Goal: Navigation & Orientation: Understand site structure

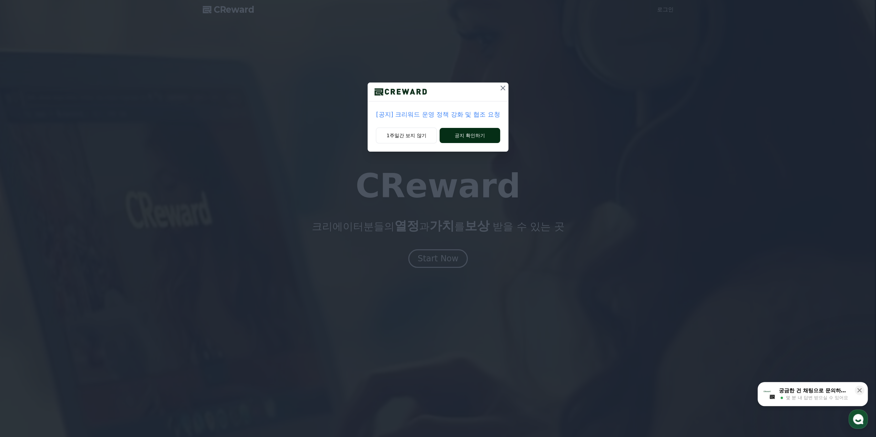
click at [460, 138] on button "공지 확인하기" at bounding box center [470, 135] width 60 height 15
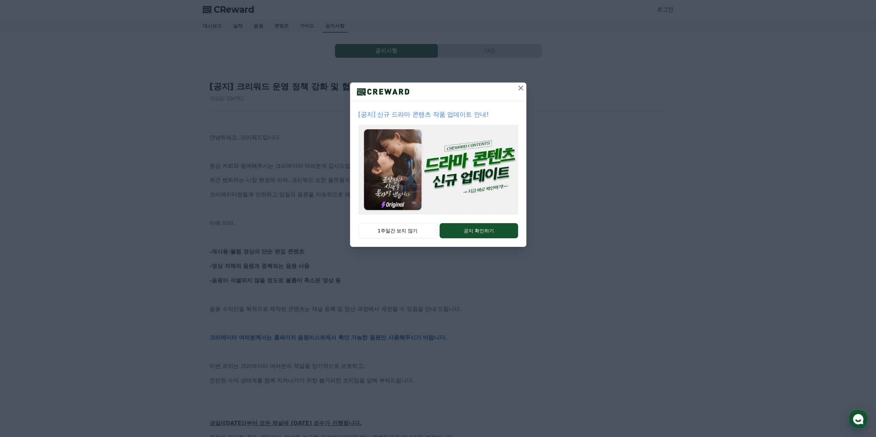
click at [517, 90] on icon at bounding box center [521, 88] width 8 height 8
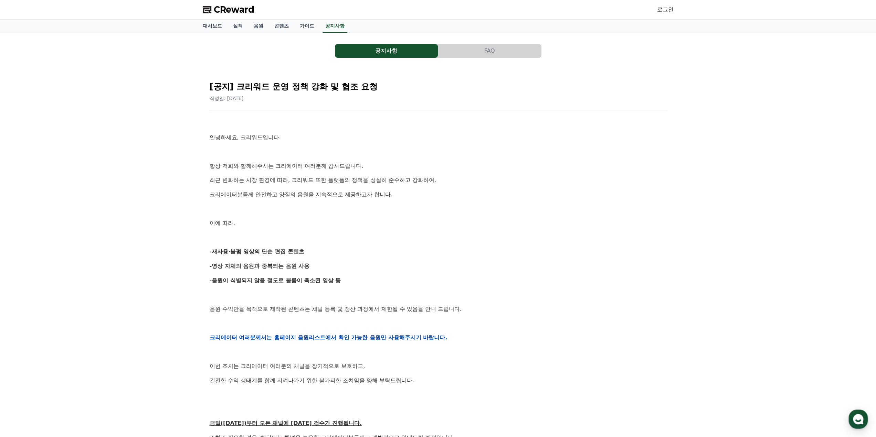
drag, startPoint x: 215, startPoint y: 200, endPoint x: 409, endPoint y: 212, distance: 193.8
click at [409, 212] on div "안녕하세요, 크리워드입니다. 항상 저희와 함께해주시는 크리에이터 여러분께 감사드립니다. 최근 변화하는 시장 환경에 따라, 크리워드 또한 플랫폼…" at bounding box center [438, 338] width 457 height 438
drag, startPoint x: 218, startPoint y: 253, endPoint x: 376, endPoint y: 261, distance: 158.2
click at [373, 261] on div "안녕하세요, 크리워드입니다. 항상 저희와 함께해주시는 크리에이터 여러분께 감사드립니다. 최근 변화하는 시장 환경에 따라, 크리워드 또한 플랫폼…" at bounding box center [438, 338] width 457 height 438
click at [275, 27] on link "콘텐츠" at bounding box center [281, 26] width 25 height 13
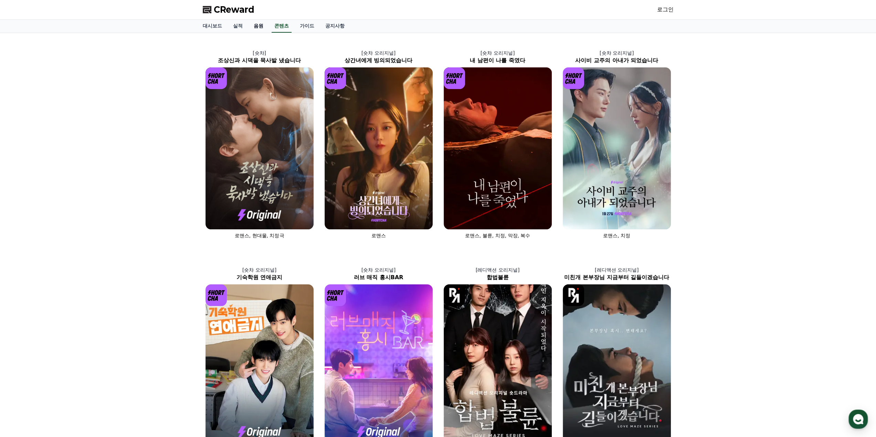
click at [259, 32] on link "음원" at bounding box center [258, 26] width 21 height 13
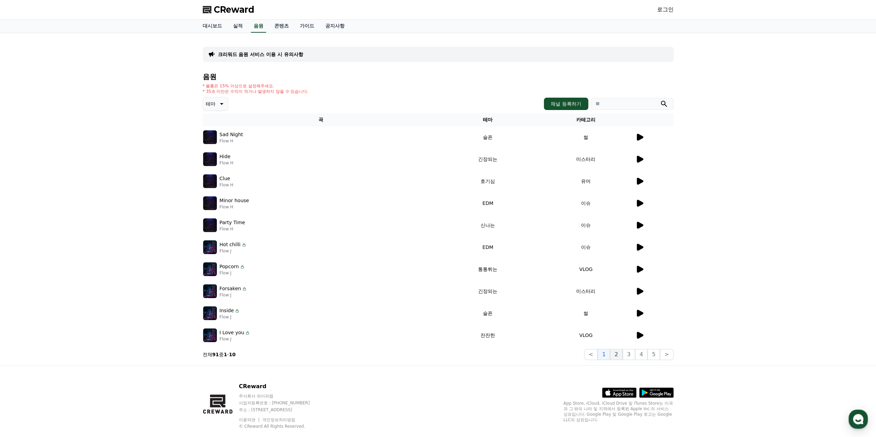
click at [622, 355] on button "2" at bounding box center [616, 354] width 12 height 11
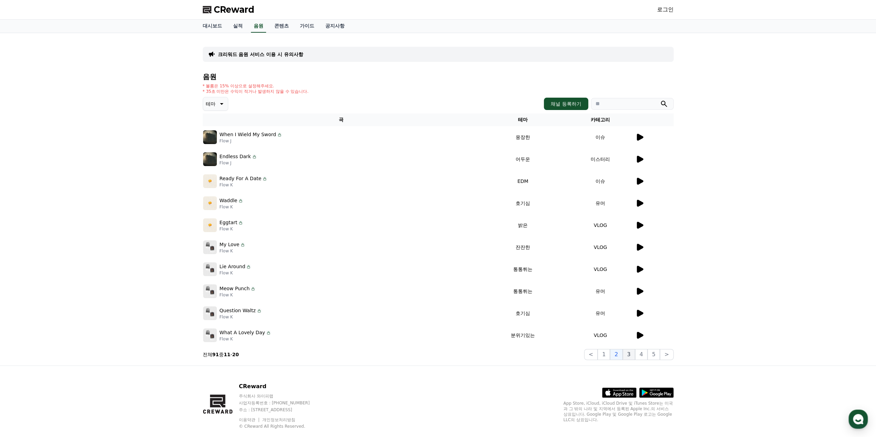
click at [629, 356] on button "3" at bounding box center [629, 354] width 12 height 11
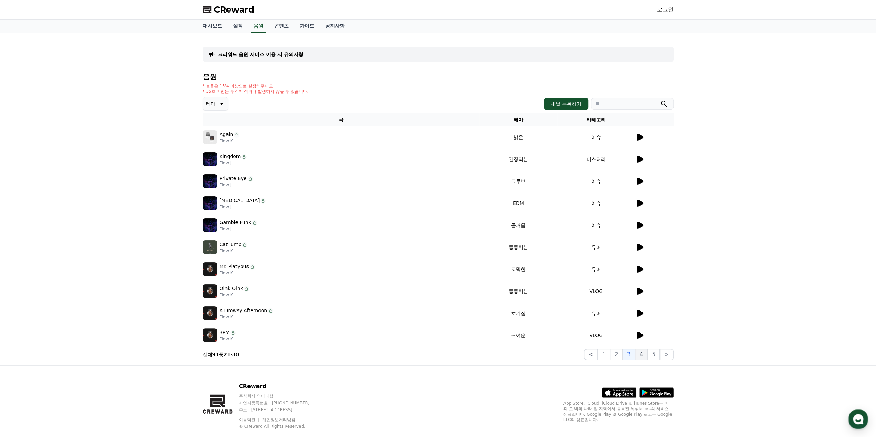
click at [642, 356] on button "4" at bounding box center [641, 354] width 12 height 11
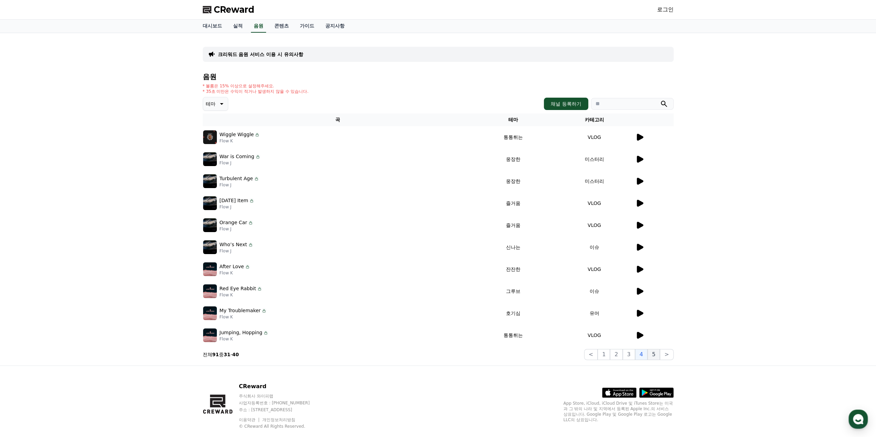
click at [653, 355] on button "5" at bounding box center [653, 354] width 12 height 11
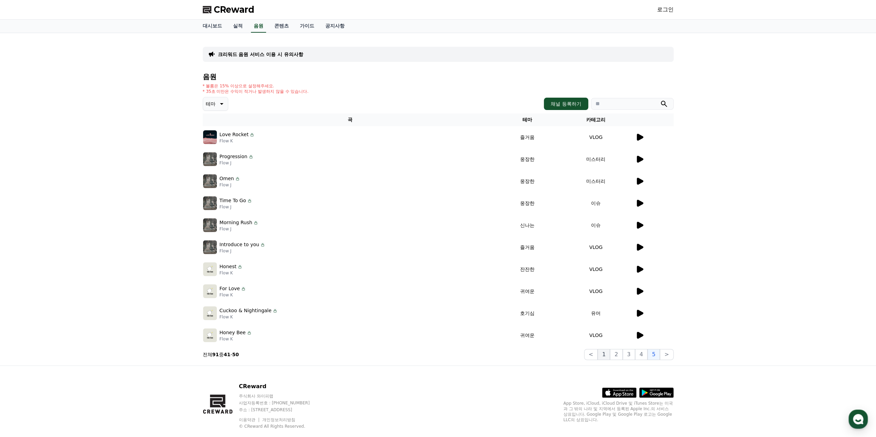
click at [609, 354] on button "1" at bounding box center [604, 354] width 12 height 11
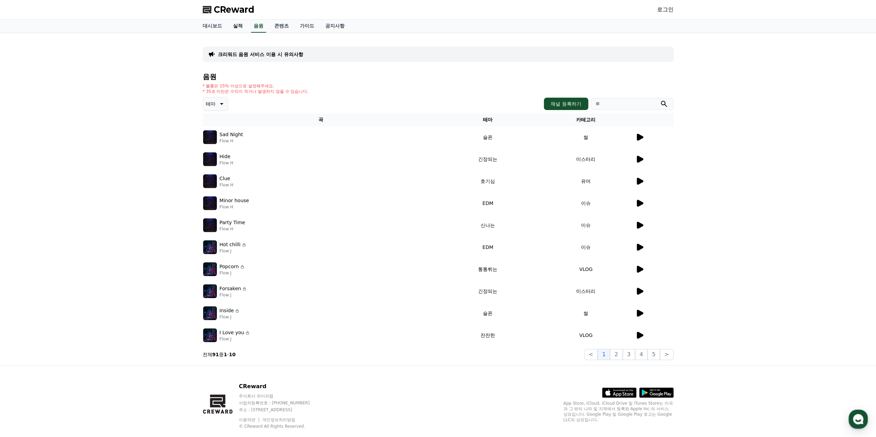
click at [238, 25] on link "실적" at bounding box center [238, 26] width 21 height 13
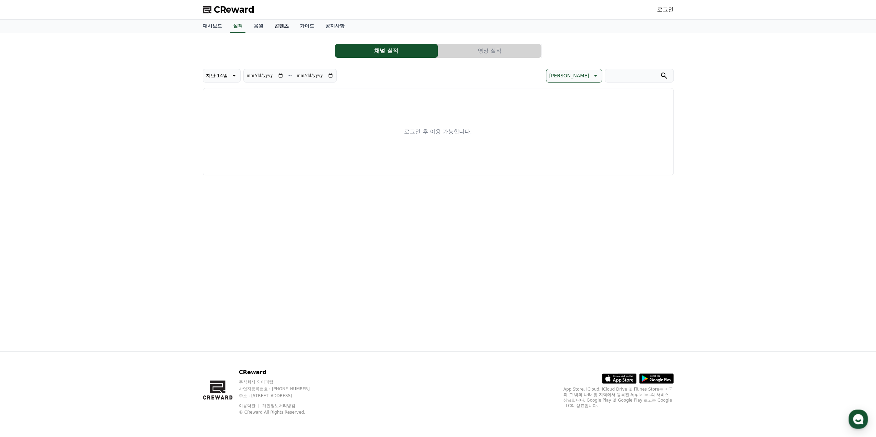
click at [270, 26] on link "콘텐츠" at bounding box center [281, 26] width 25 height 13
click at [282, 27] on link "콘텐츠" at bounding box center [282, 26] width 20 height 13
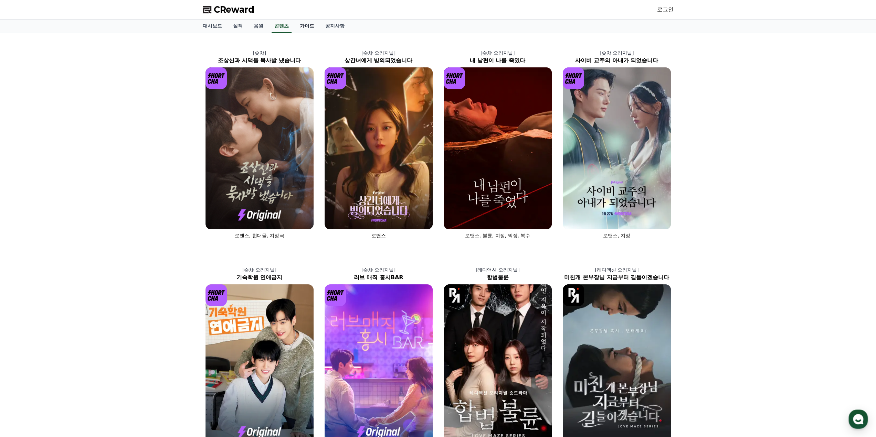
click at [305, 27] on link "가이드" at bounding box center [306, 26] width 25 height 13
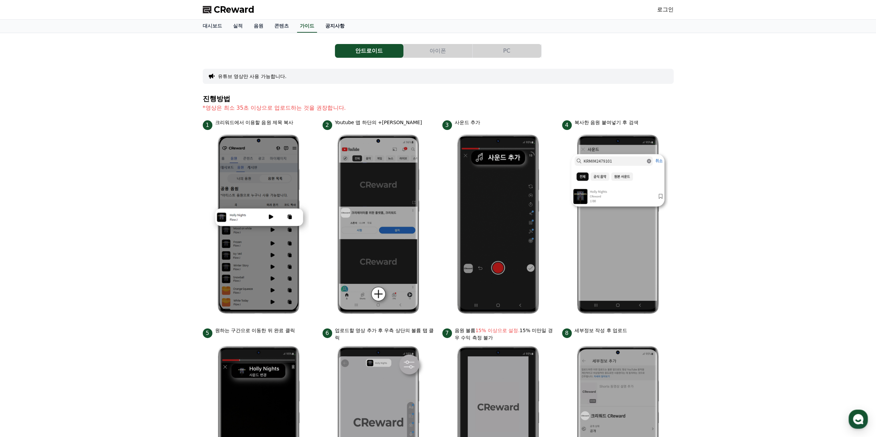
click at [325, 26] on link "공지사항" at bounding box center [335, 26] width 30 height 13
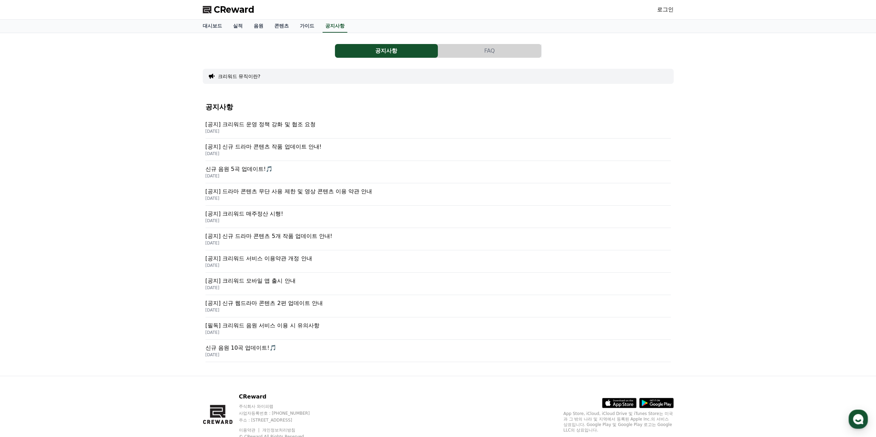
click at [464, 57] on button "FAQ" at bounding box center [489, 51] width 103 height 14
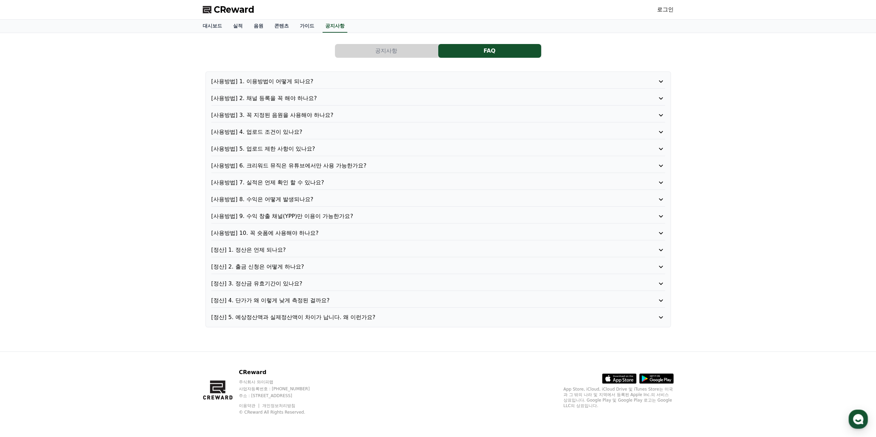
click at [399, 56] on button "공지사항" at bounding box center [386, 51] width 103 height 14
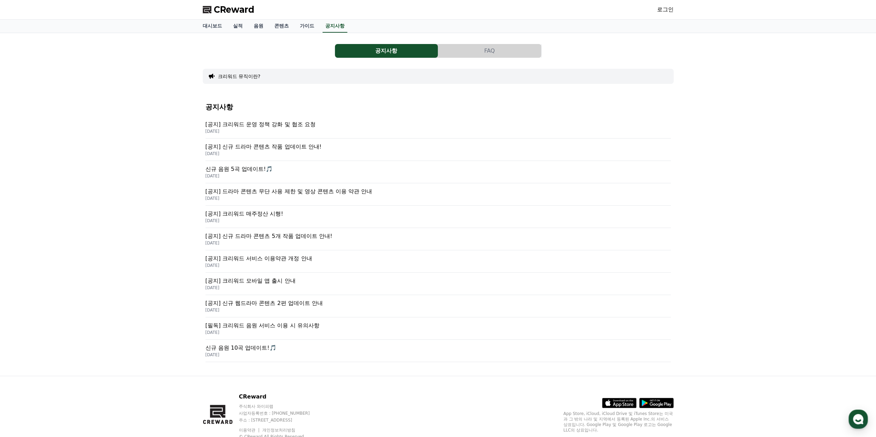
click at [239, 8] on span "CReward" at bounding box center [234, 9] width 41 height 11
